Goal: Task Accomplishment & Management: Use online tool/utility

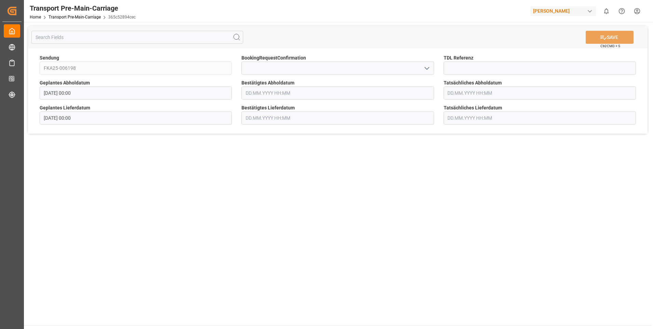
click at [428, 68] on polyline "open menu" at bounding box center [427, 68] width 4 height 2
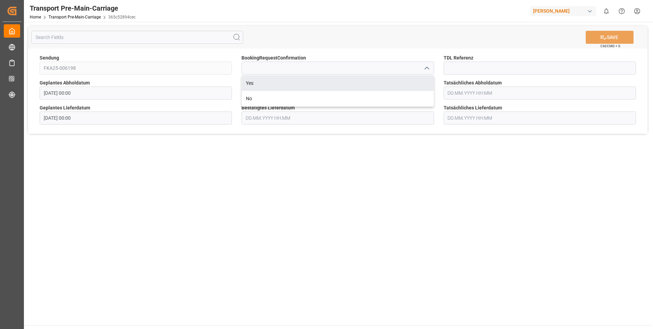
click at [422, 80] on div "Yes" at bounding box center [338, 82] width 192 height 15
type input "Yes"
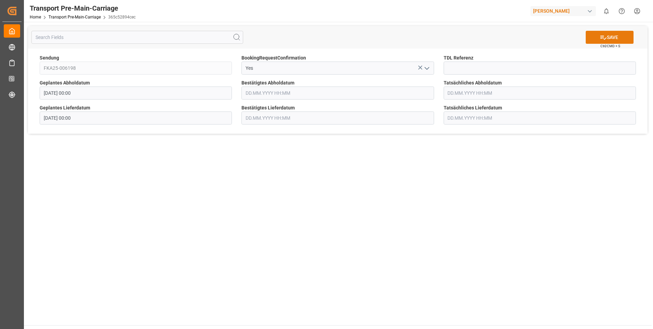
click at [607, 40] on button "SAVE" at bounding box center [610, 37] width 48 height 13
click at [429, 67] on icon "open menu" at bounding box center [427, 68] width 8 height 8
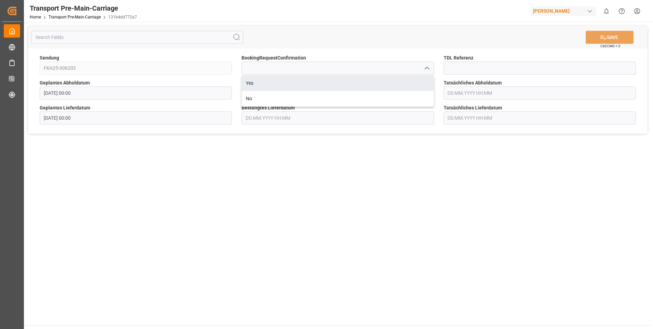
click at [413, 82] on div "Yes" at bounding box center [338, 82] width 192 height 15
type input "Yes"
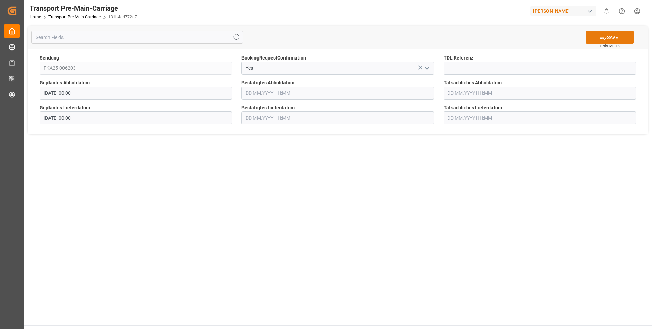
click at [598, 40] on button "SAVE" at bounding box center [610, 37] width 48 height 13
click at [428, 67] on icon "open menu" at bounding box center [427, 68] width 8 height 8
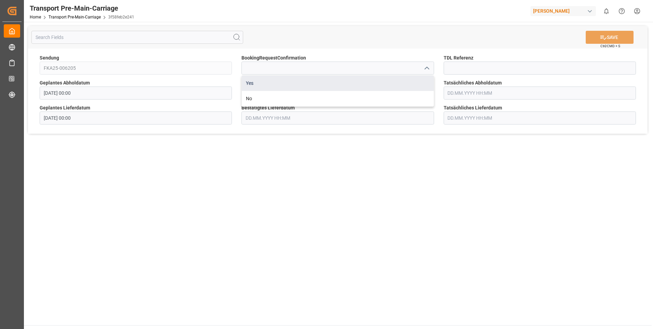
click at [416, 78] on div "Yes" at bounding box center [338, 82] width 192 height 15
type input "Yes"
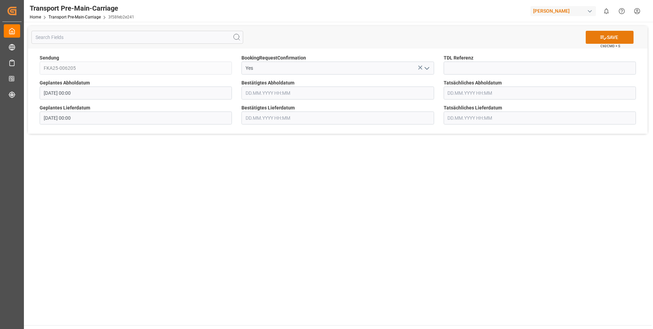
click at [597, 37] on button "SAVE" at bounding box center [610, 37] width 48 height 13
